Goal: Task Accomplishment & Management: Manage account settings

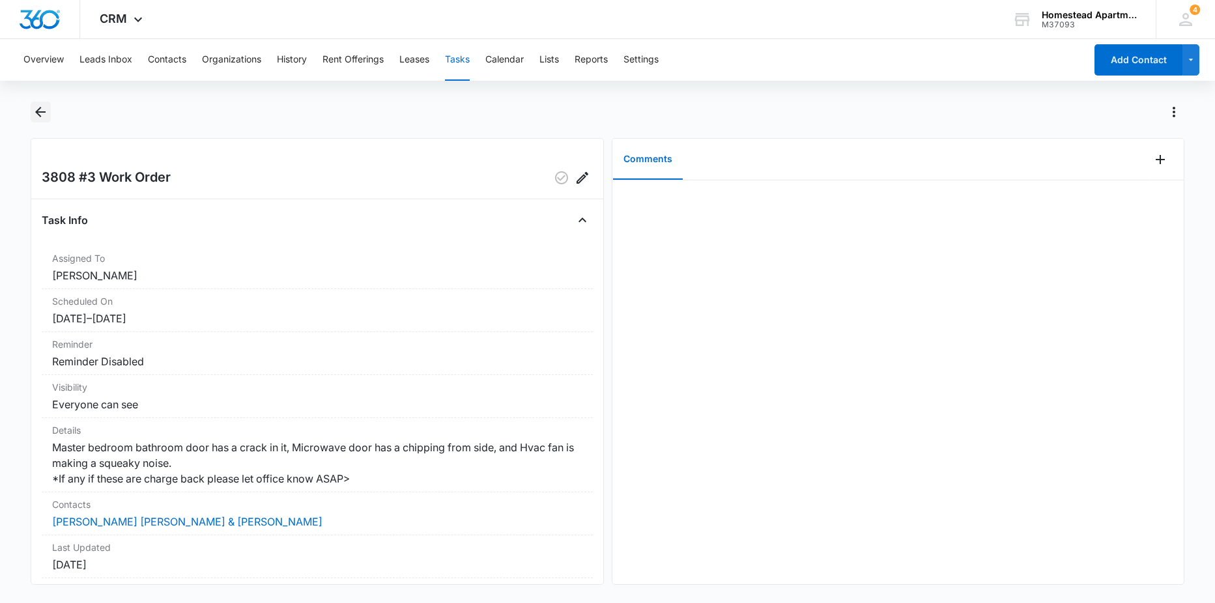
click at [36, 109] on icon "Back" at bounding box center [41, 112] width 16 height 16
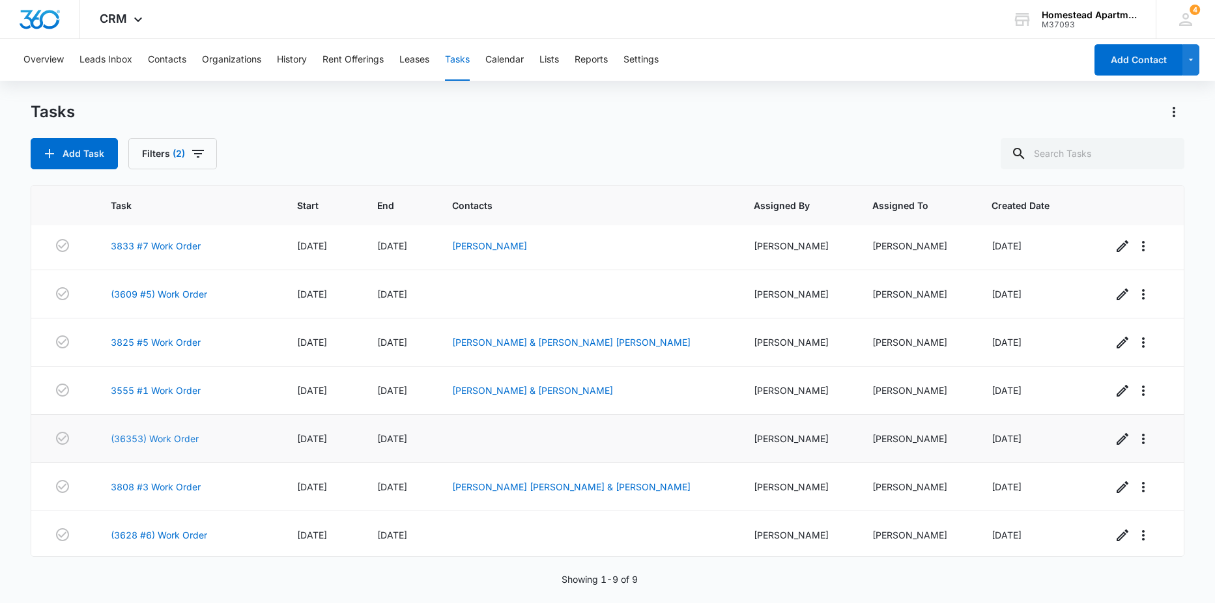
scroll to position [103, 0]
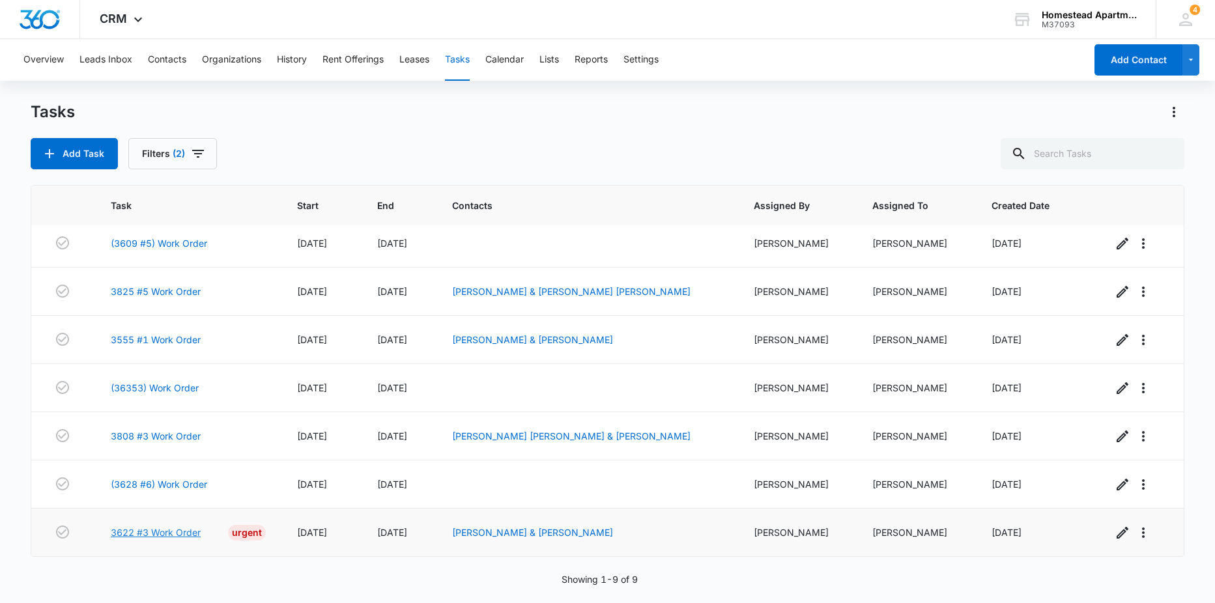
click at [175, 535] on link "3622 #3 Work Order" at bounding box center [156, 533] width 90 height 14
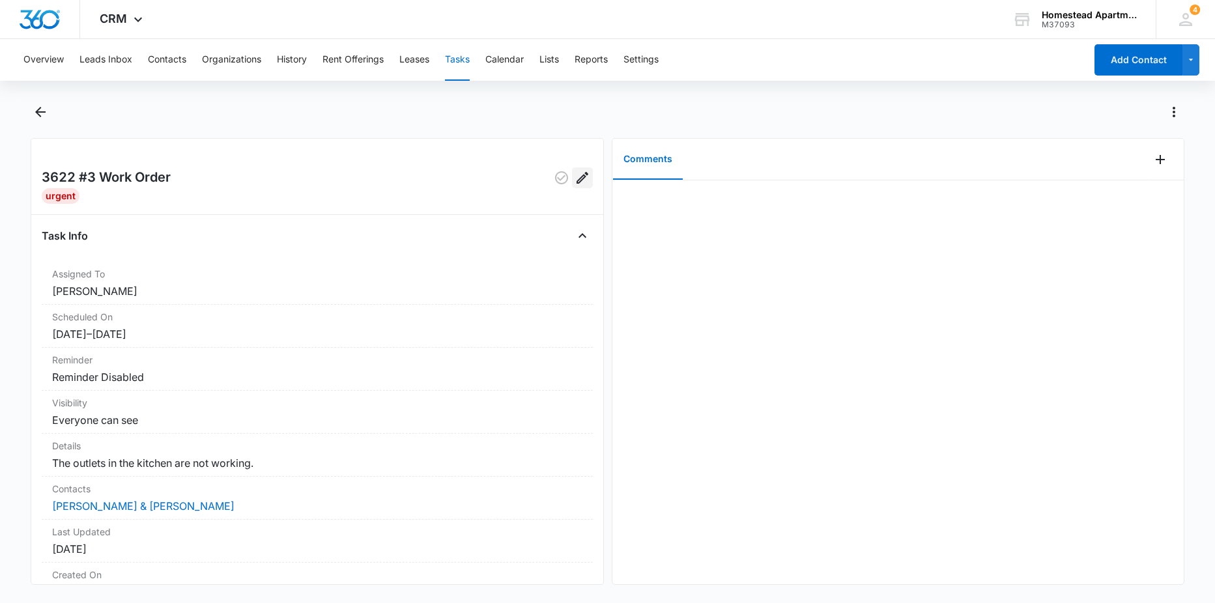
click at [574, 173] on icon "Edit" at bounding box center [582, 178] width 16 height 16
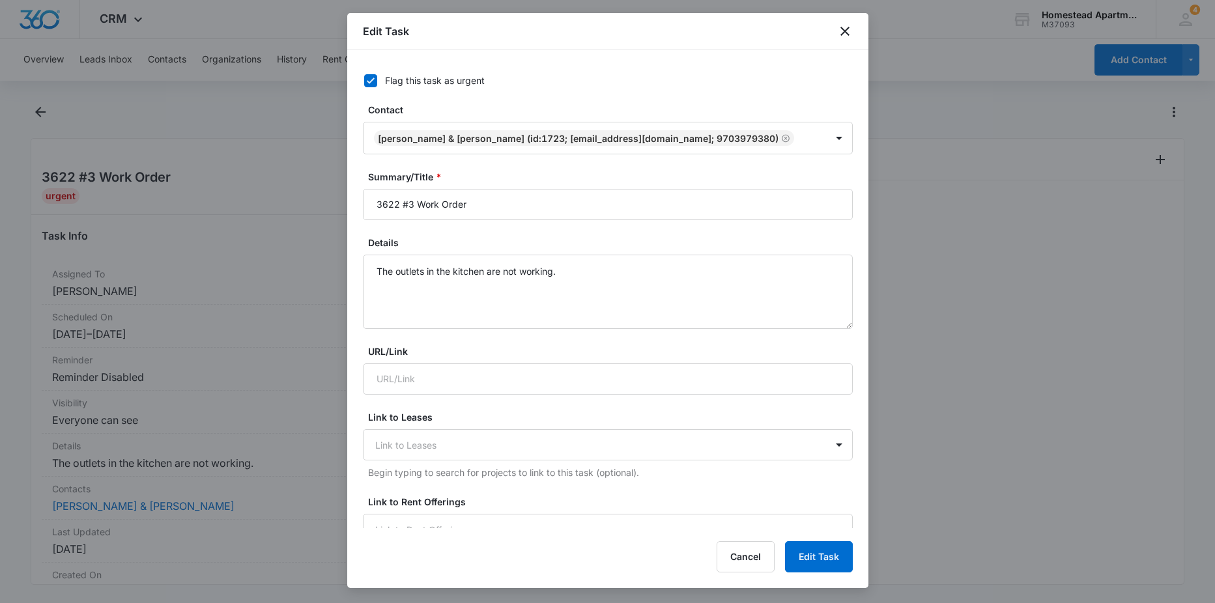
click at [369, 83] on icon at bounding box center [371, 80] width 8 height 6
click at [364, 83] on input "Flag this task as urgent" at bounding box center [359, 80] width 9 height 9
checkbox input "false"
click at [809, 562] on button "Edit Task" at bounding box center [819, 556] width 68 height 31
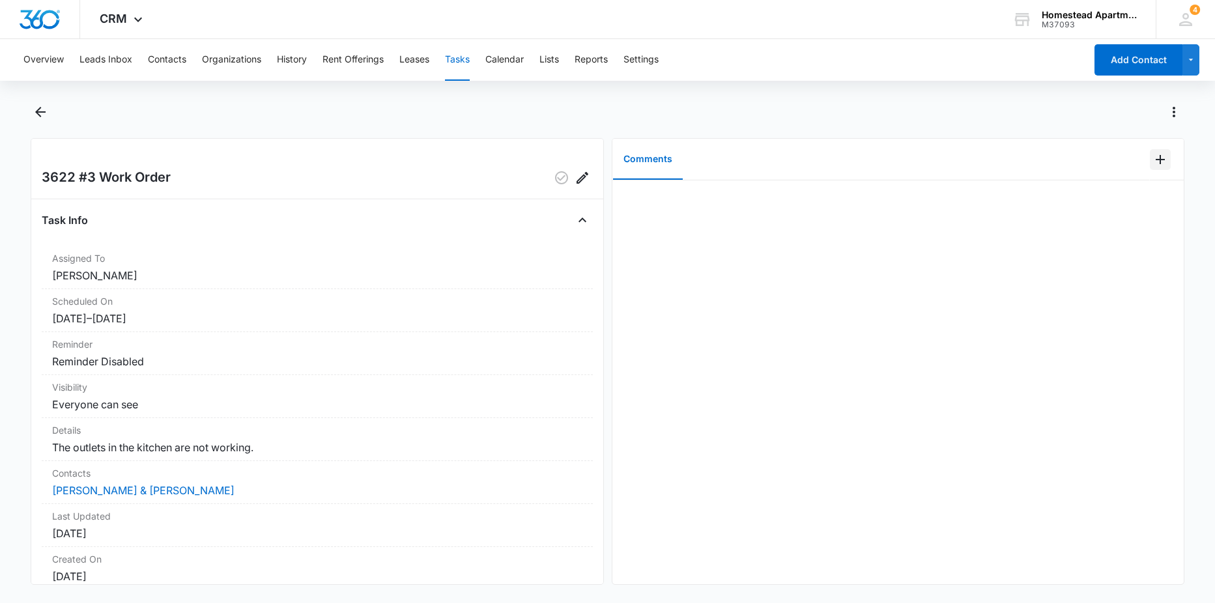
click at [1152, 162] on icon "Add Comment" at bounding box center [1160, 160] width 16 height 16
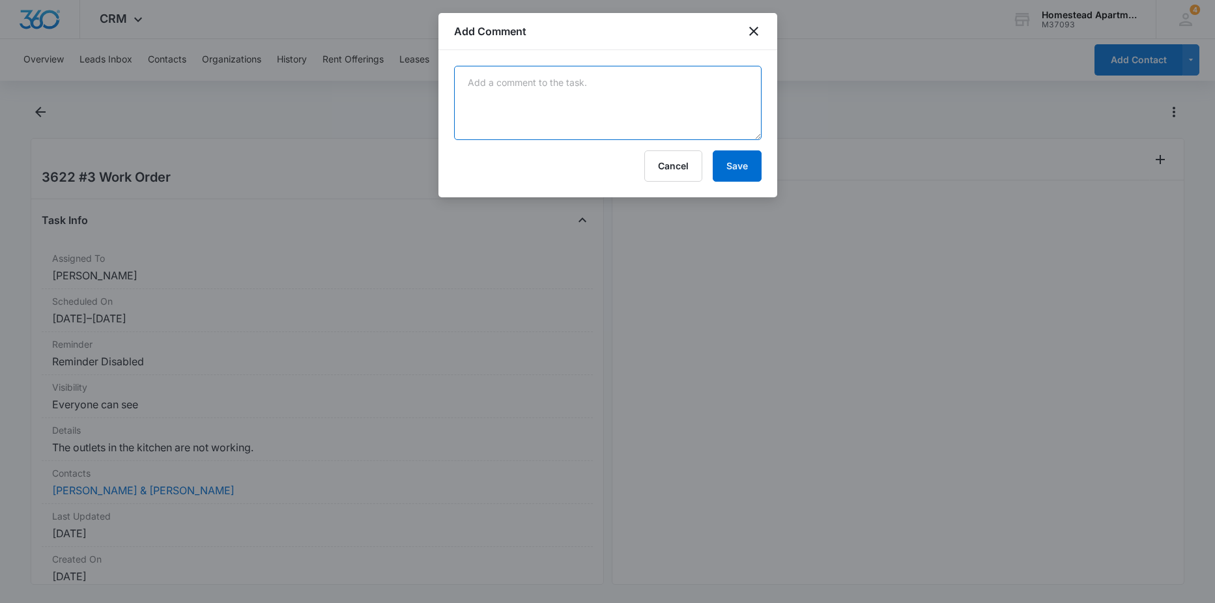
click at [505, 86] on textarea at bounding box center [607, 103] width 307 height 74
type textarea "t"
click at [638, 87] on textarea "her breaker keeps flipping" at bounding box center [607, 103] width 307 height 74
click at [631, 109] on textarea "her breaker keeps flipping and ive been there twice to see what was going on an…" at bounding box center [607, 103] width 307 height 74
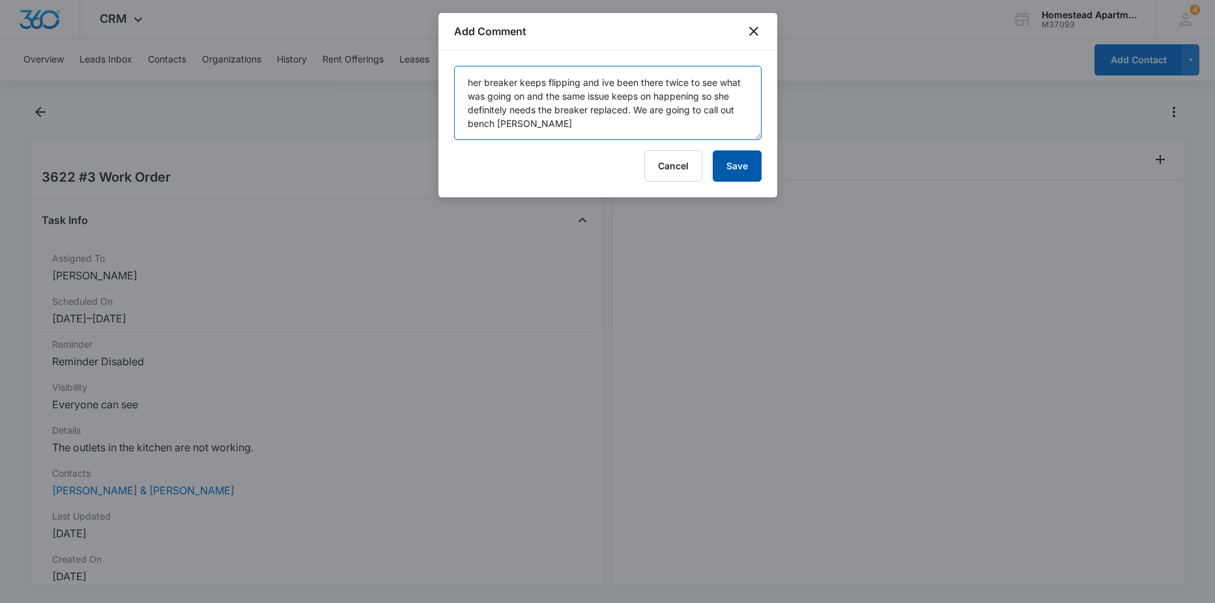
type textarea "her breaker keeps flipping and ive been there twice to see what was going on an…"
click at [754, 165] on button "Save" at bounding box center [736, 165] width 49 height 31
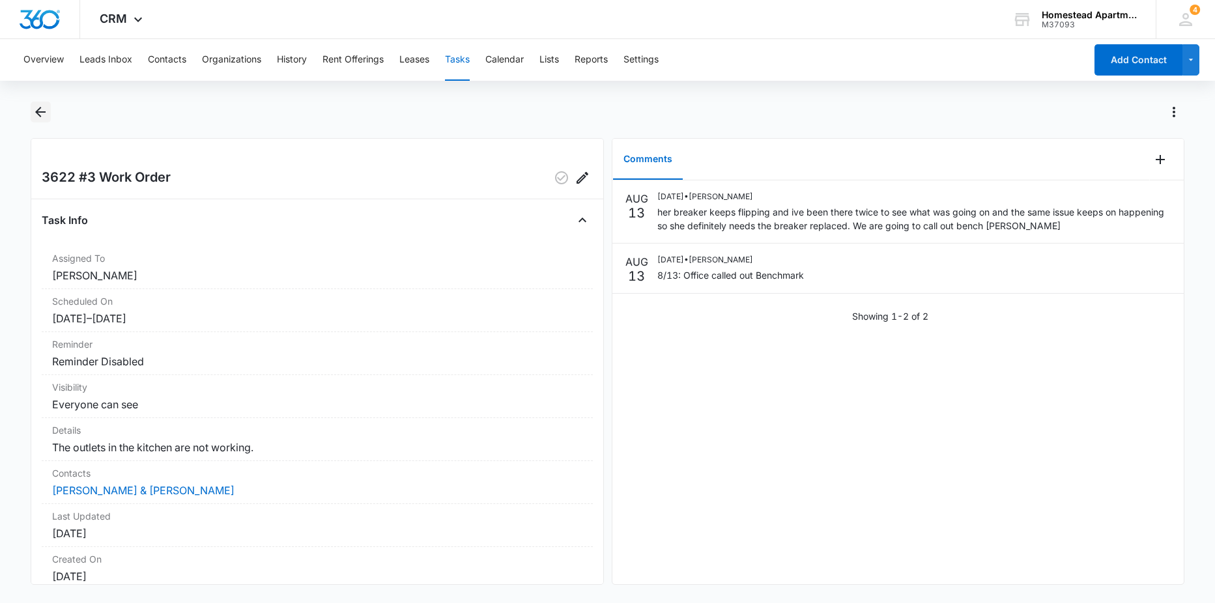
click at [35, 112] on icon "Back" at bounding box center [41, 112] width 16 height 16
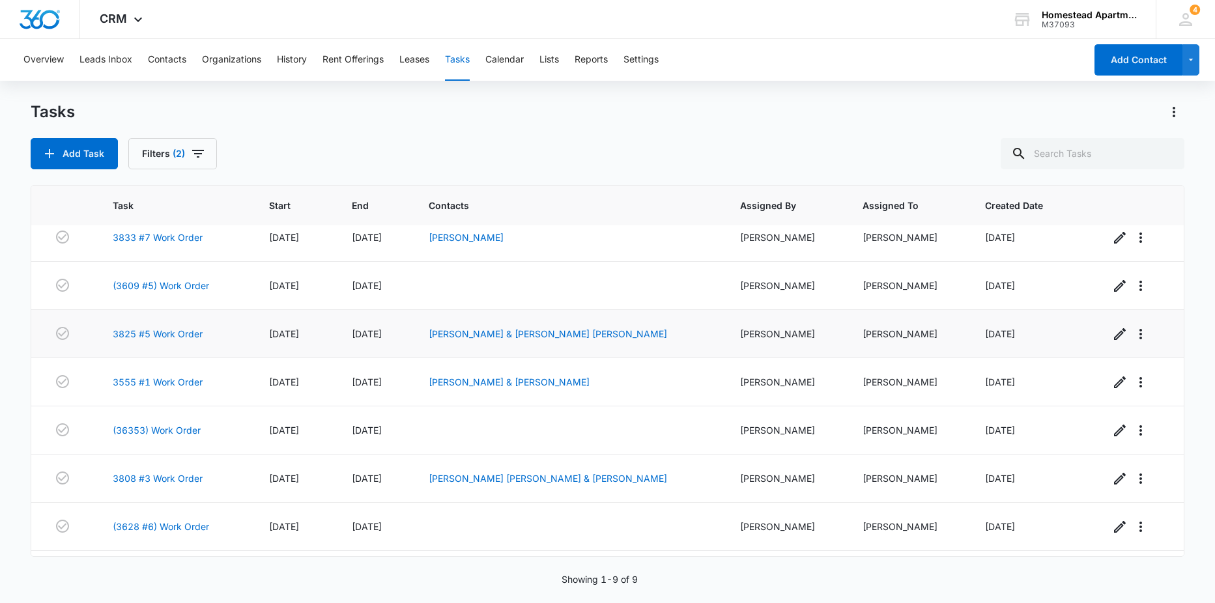
scroll to position [103, 0]
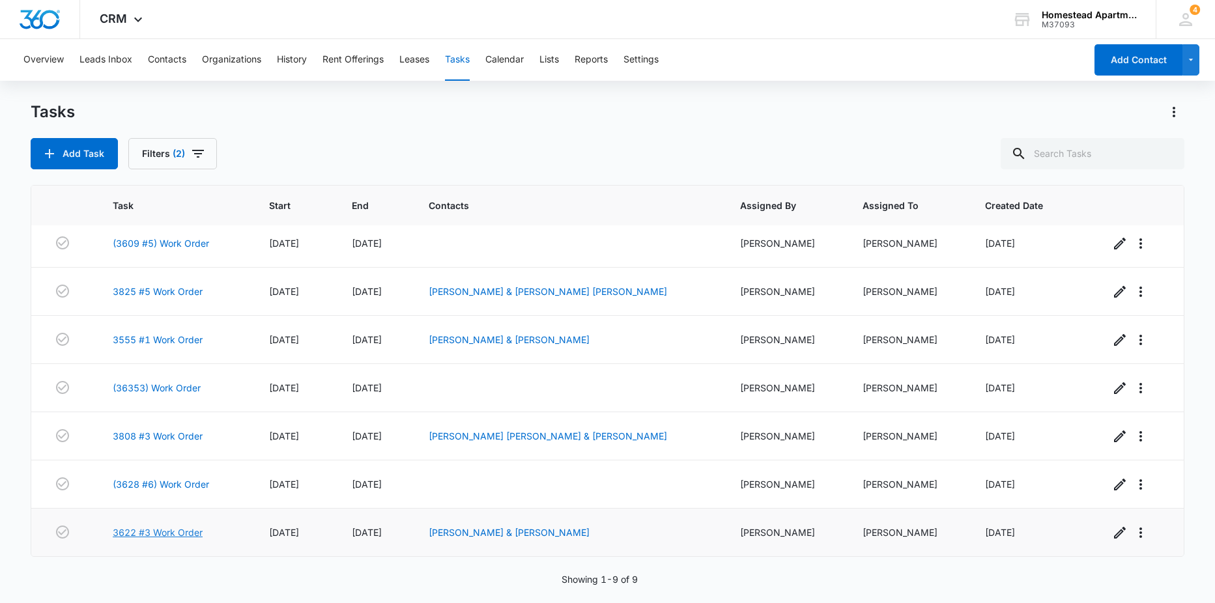
click at [176, 537] on link "3622 #3 Work Order" at bounding box center [158, 533] width 90 height 14
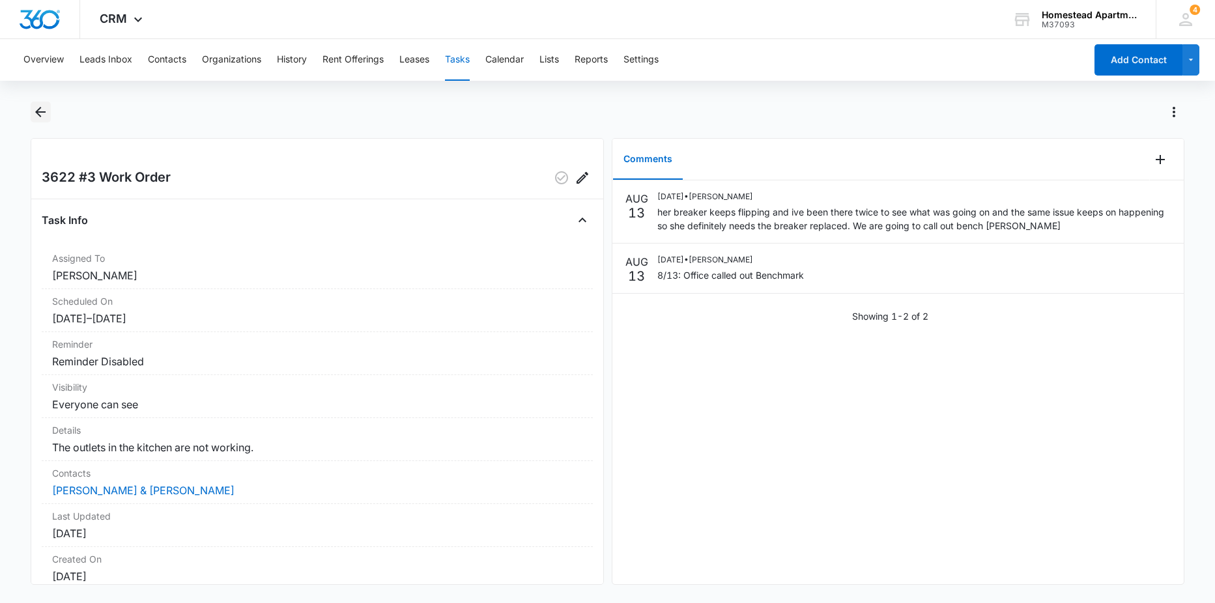
click at [44, 113] on icon "Back" at bounding box center [41, 112] width 16 height 16
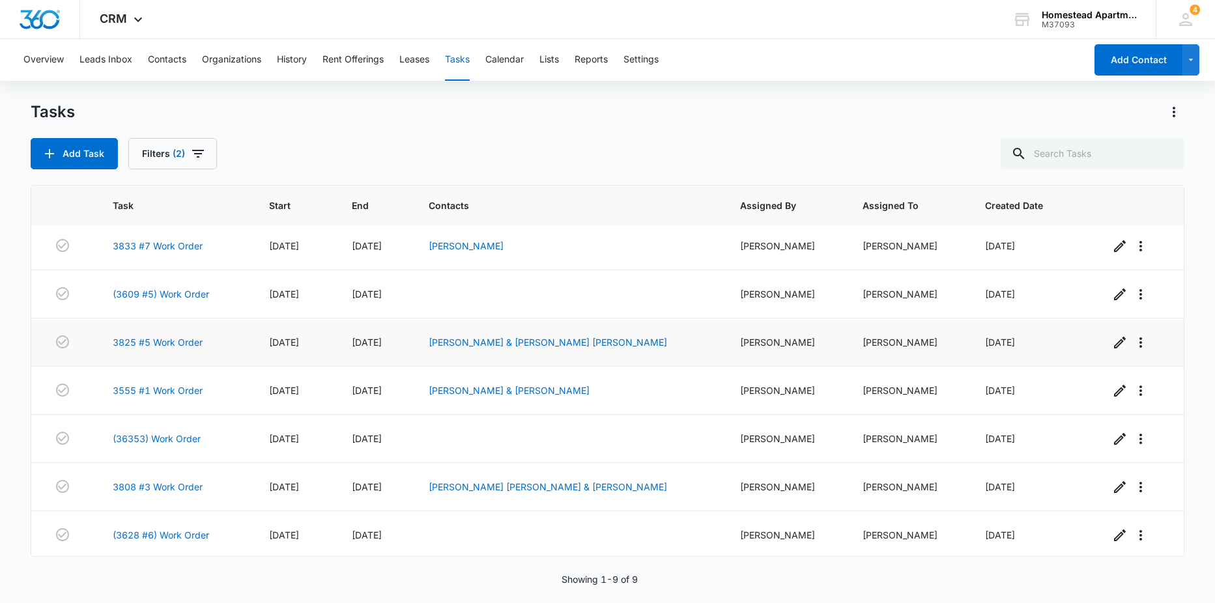
scroll to position [103, 0]
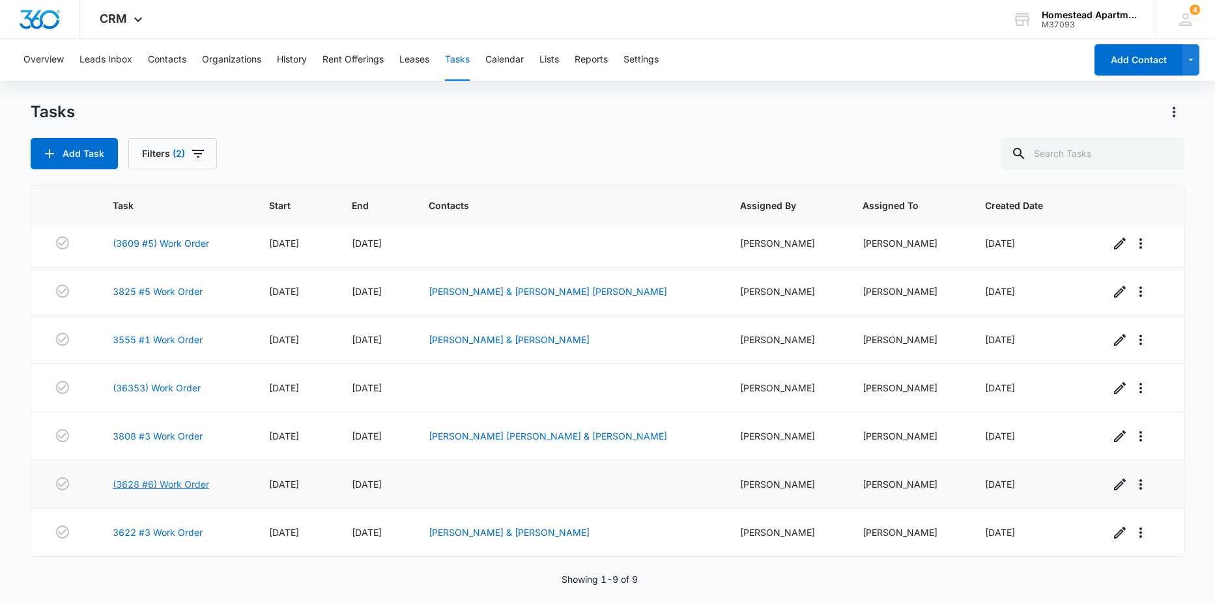
click at [178, 485] on link "(3628 #6) Work Order" at bounding box center [161, 484] width 96 height 14
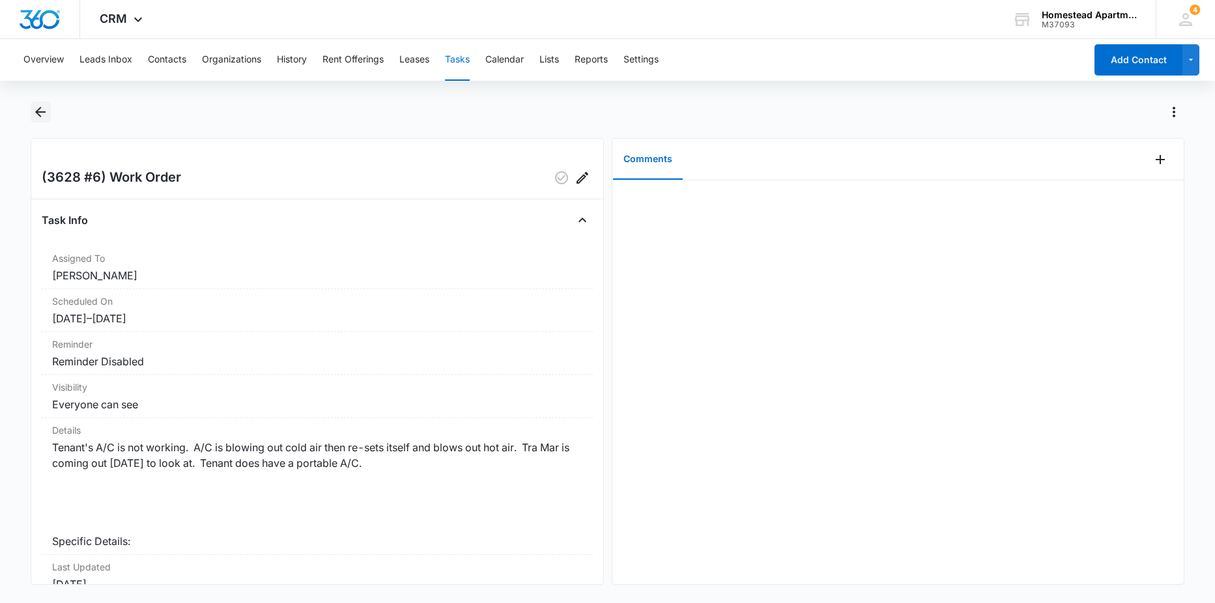
click at [42, 109] on icon "Back" at bounding box center [41, 112] width 16 height 16
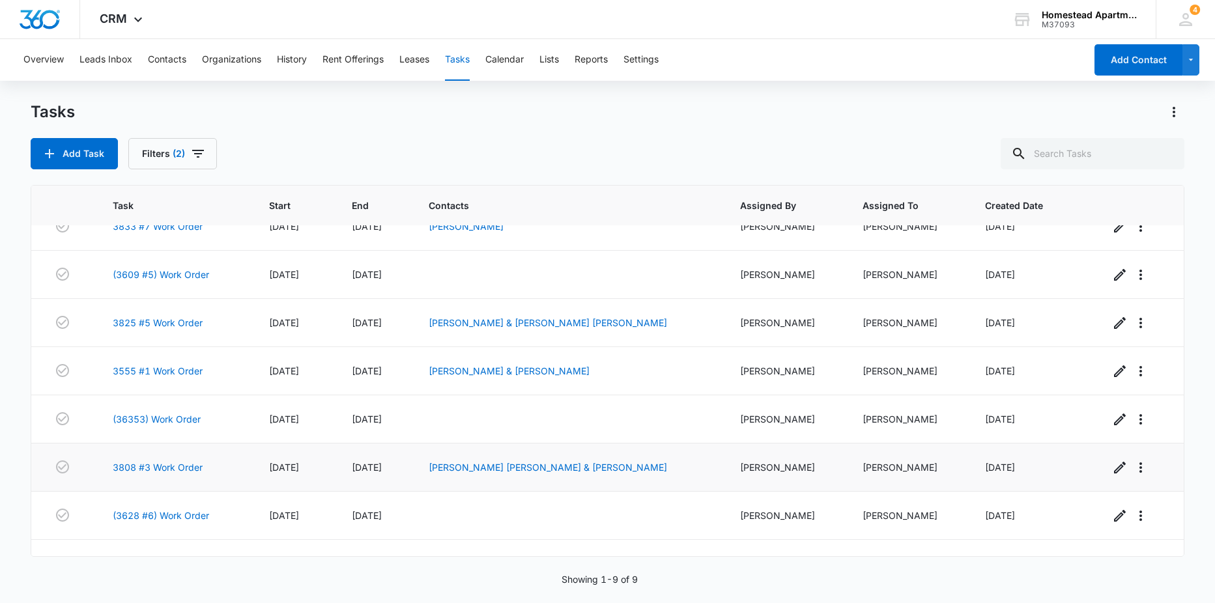
scroll to position [103, 0]
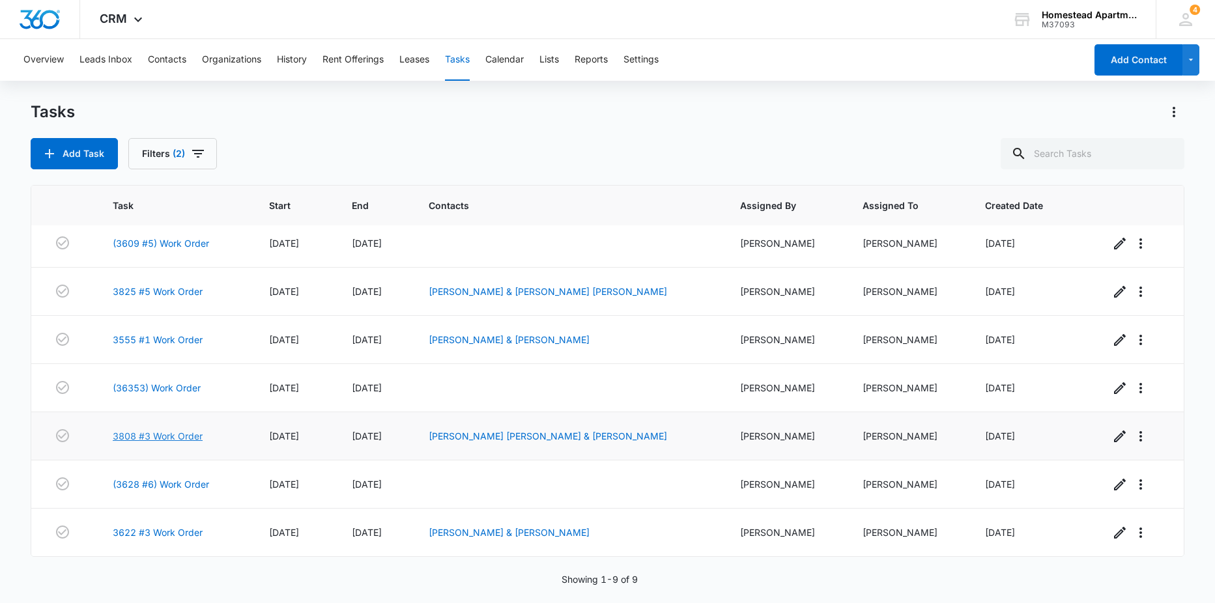
click at [161, 435] on link "3808 #3 Work Order" at bounding box center [158, 436] width 90 height 14
